Goal: Information Seeking & Learning: Learn about a topic

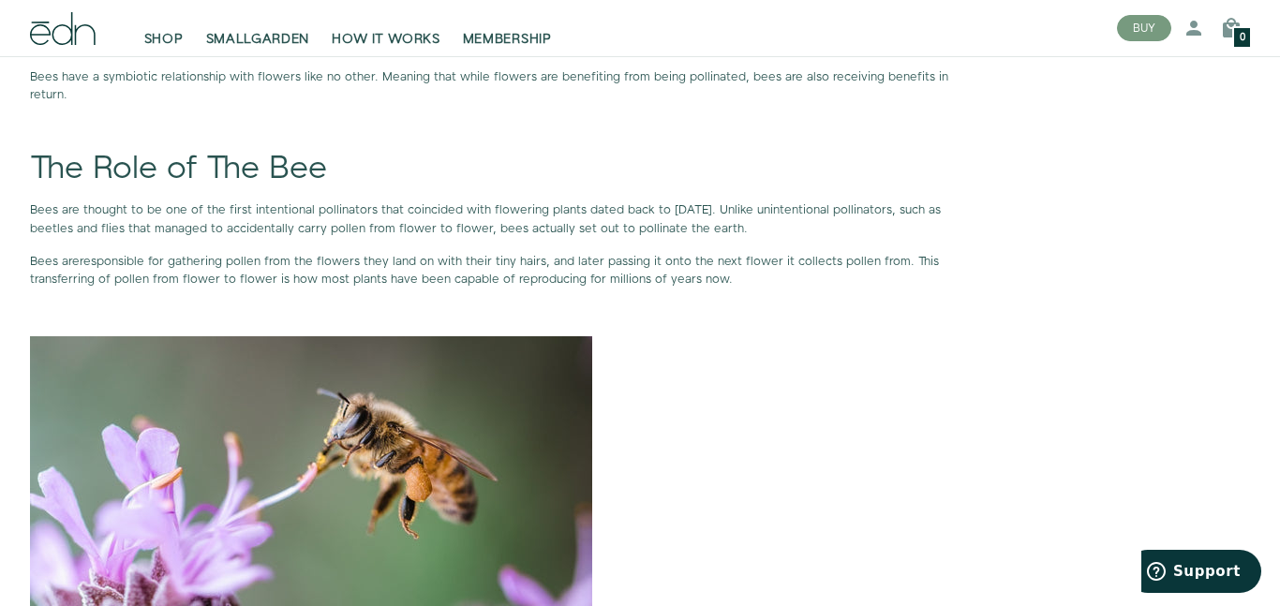
scroll to position [1312, 0]
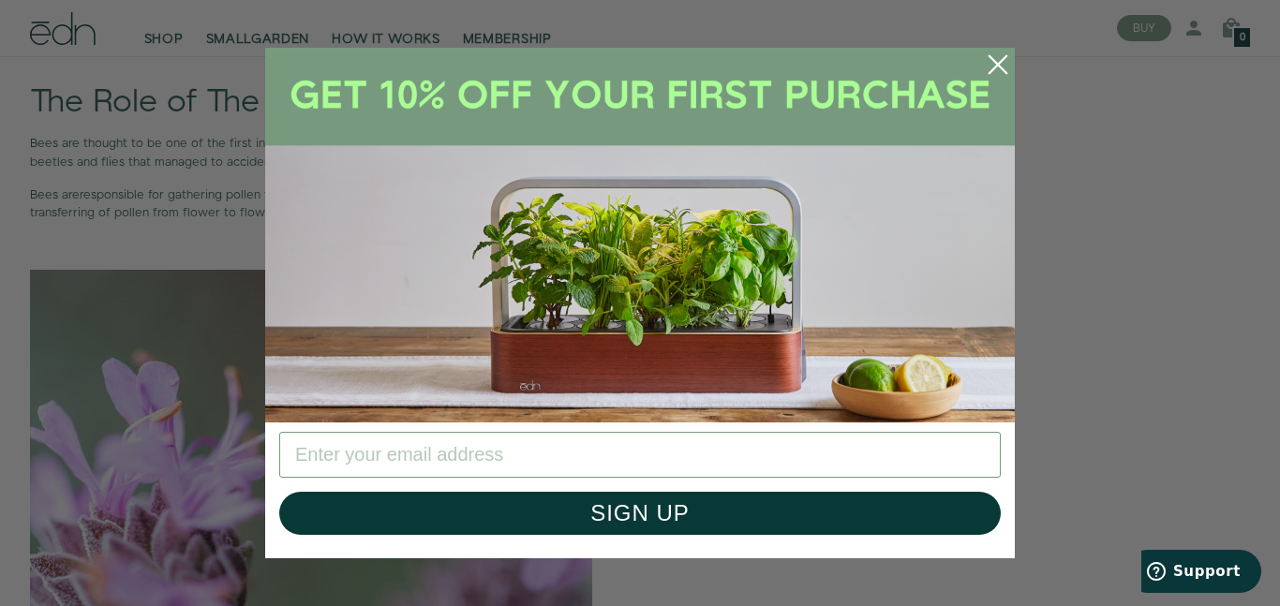
click at [1004, 67] on circle "Close dialog" at bounding box center [997, 64] width 41 height 41
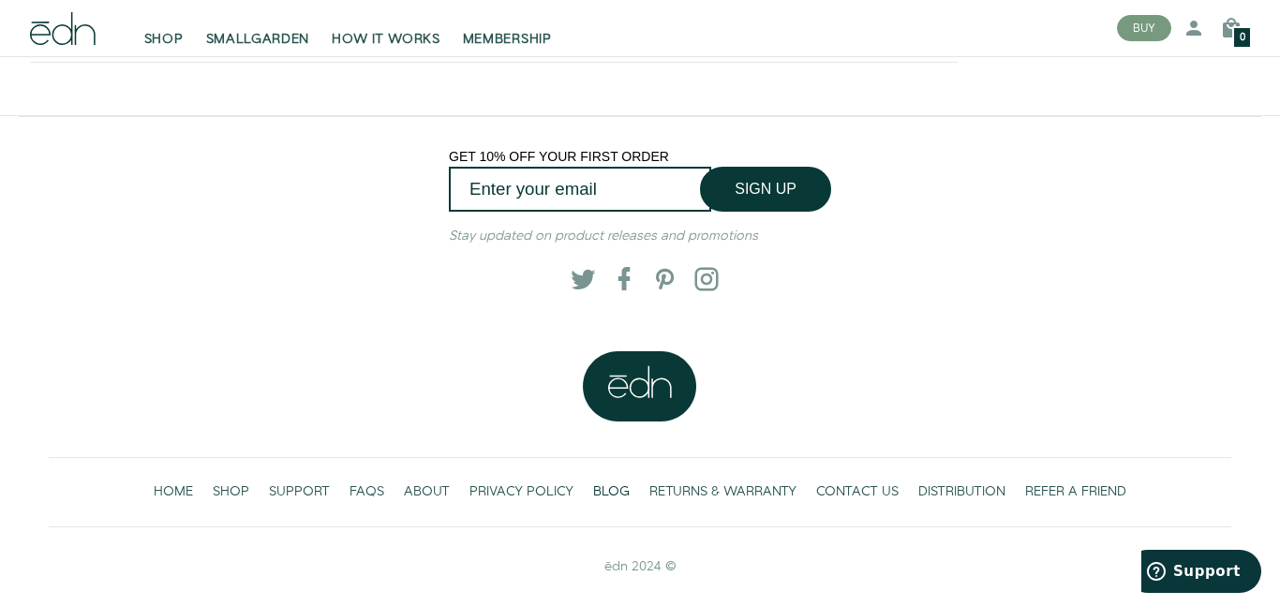
scroll to position [2660, 0]
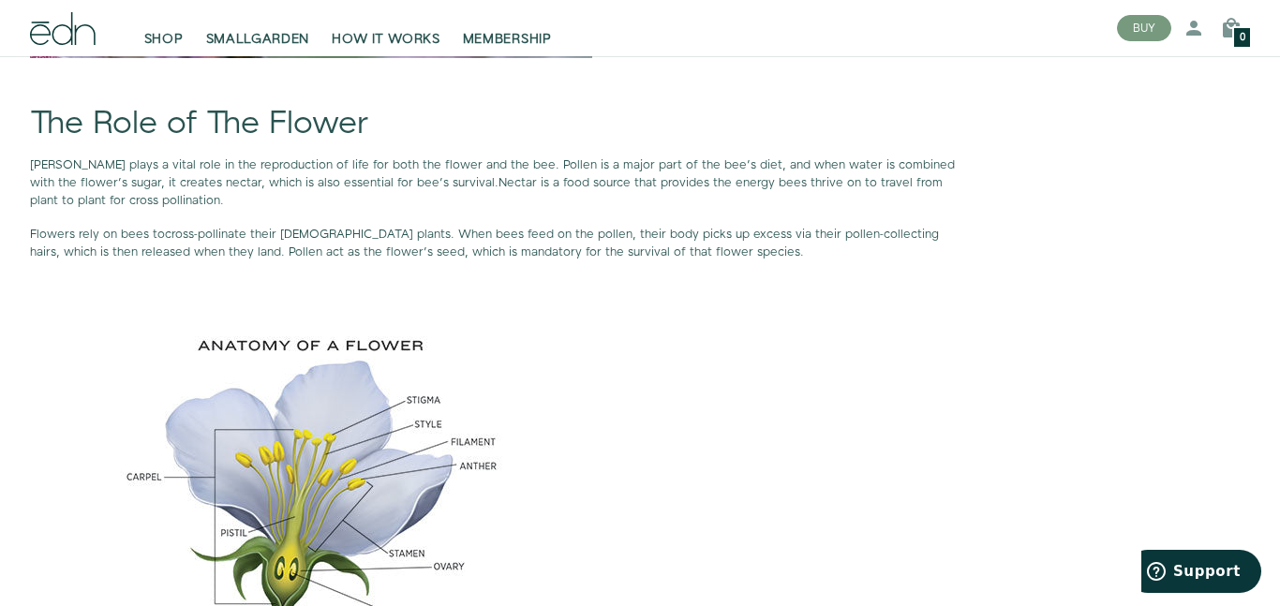
scroll to position [1863, 0]
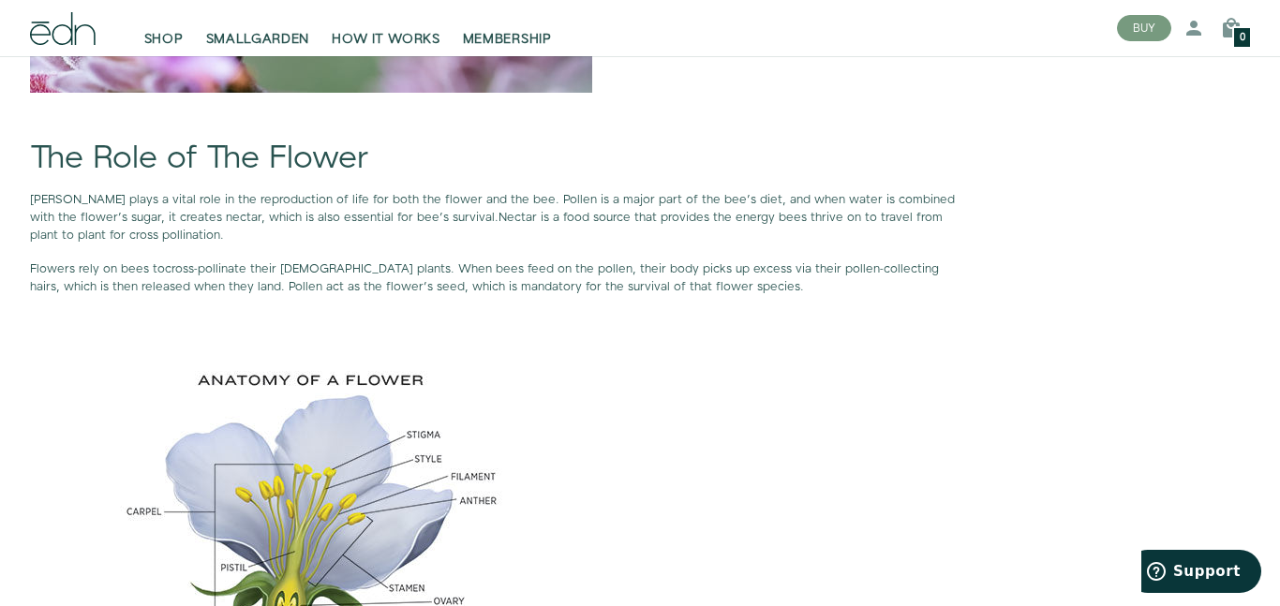
click at [799, 162] on h1 "The Role of The Flower" at bounding box center [493, 158] width 927 height 35
